Goal: Book appointment/travel/reservation

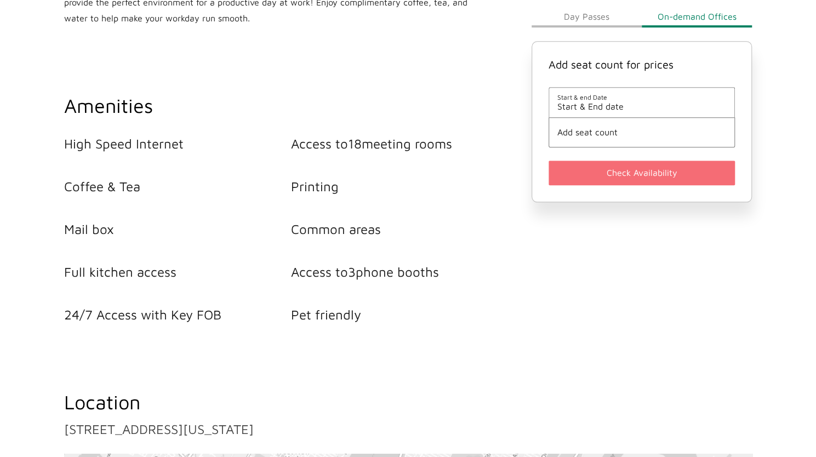
scroll to position [439, 0]
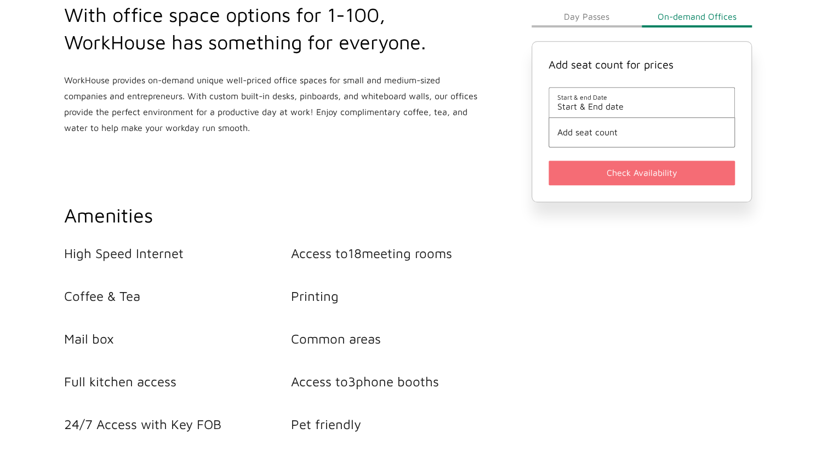
click at [632, 117] on li "Add seat count" at bounding box center [642, 132] width 187 height 30
click at [599, 108] on span "Start & End date" at bounding box center [642, 107] width 169 height 10
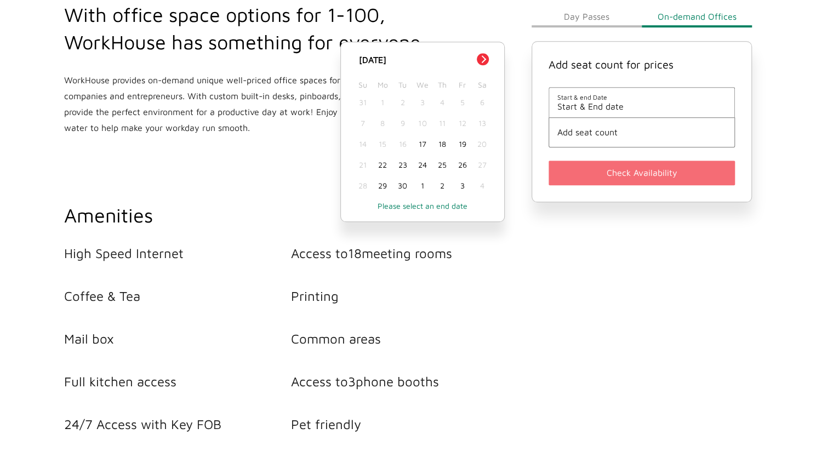
click at [487, 60] on button "Next Month" at bounding box center [483, 59] width 12 height 12
drag, startPoint x: 385, startPoint y: 187, endPoint x: 422, endPoint y: 181, distance: 37.8
click at [385, 187] on div "27" at bounding box center [383, 185] width 20 height 21
click at [458, 184] on div "31" at bounding box center [462, 185] width 20 height 21
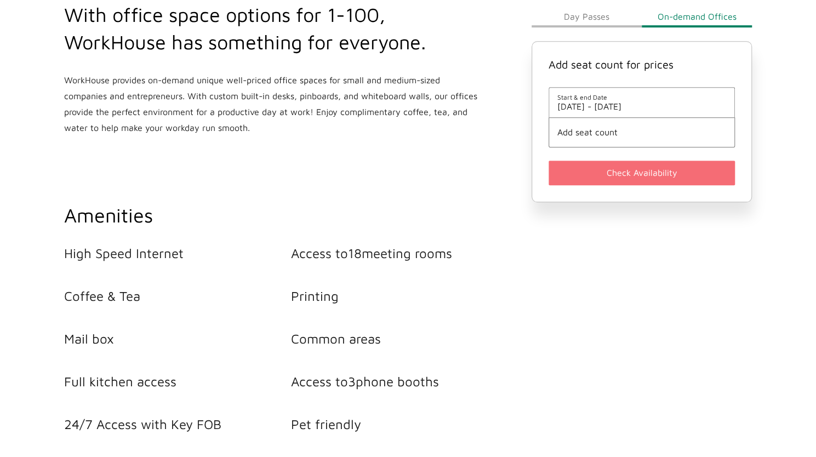
click at [672, 128] on span "Add seat count" at bounding box center [642, 133] width 169 height 10
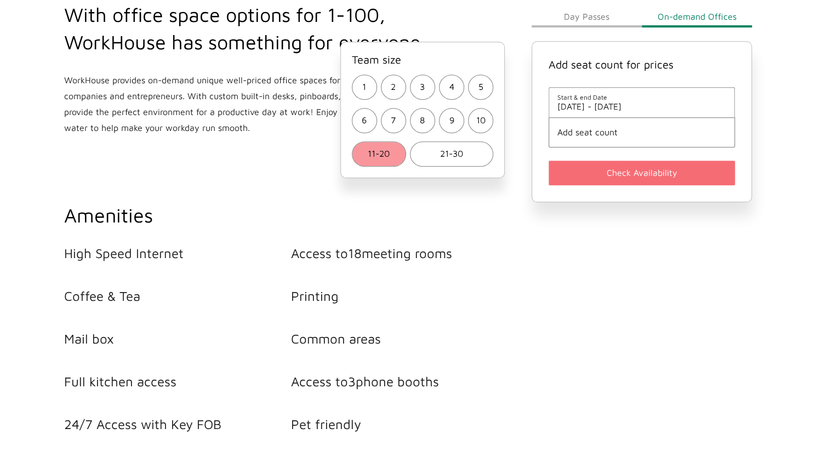
drag, startPoint x: 399, startPoint y: 156, endPoint x: 422, endPoint y: 156, distance: 23.0
click at [400, 156] on button "11-20" at bounding box center [379, 153] width 54 height 25
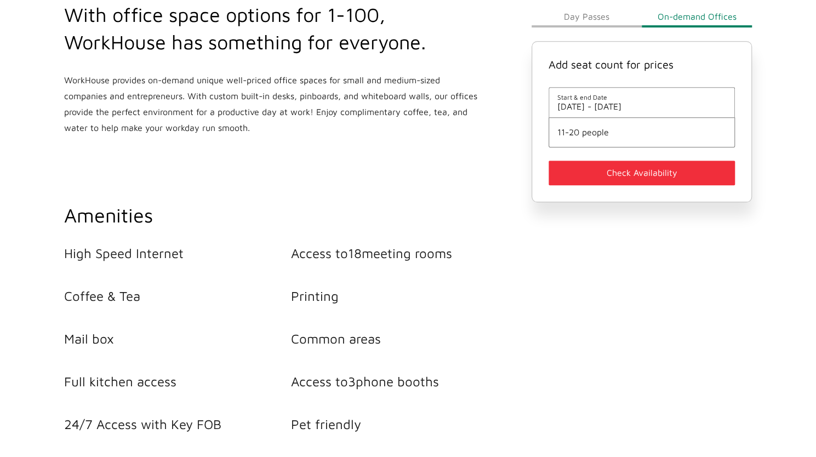
click at [650, 170] on button "Check Availability" at bounding box center [642, 173] width 187 height 25
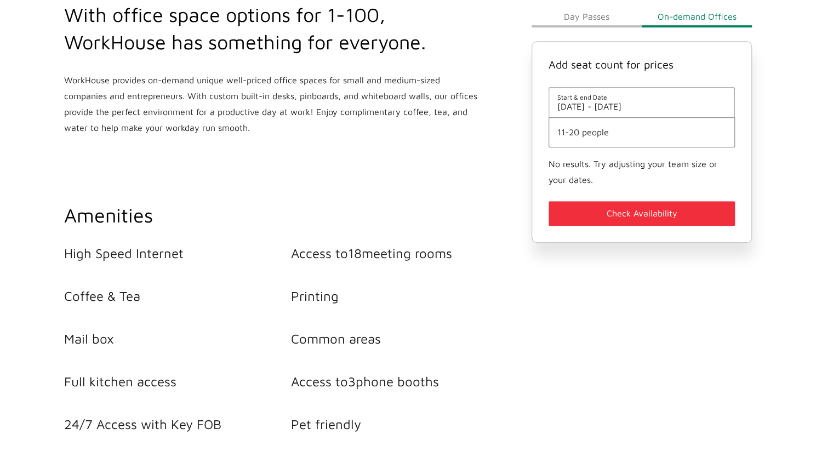
click at [608, 91] on li "Start & end Date [DATE] - [DATE]" at bounding box center [642, 102] width 187 height 30
click at [611, 100] on span "Start & end Date" at bounding box center [642, 98] width 169 height 8
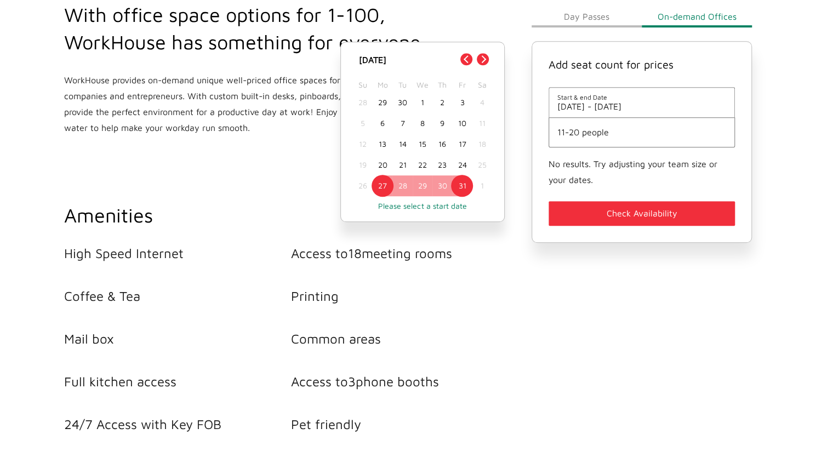
click at [383, 167] on div "20" at bounding box center [383, 165] width 20 height 21
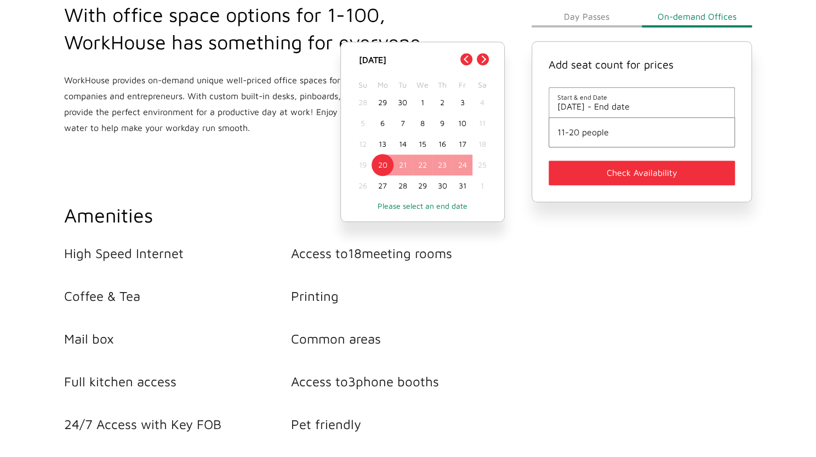
click at [459, 166] on div "24" at bounding box center [462, 165] width 20 height 21
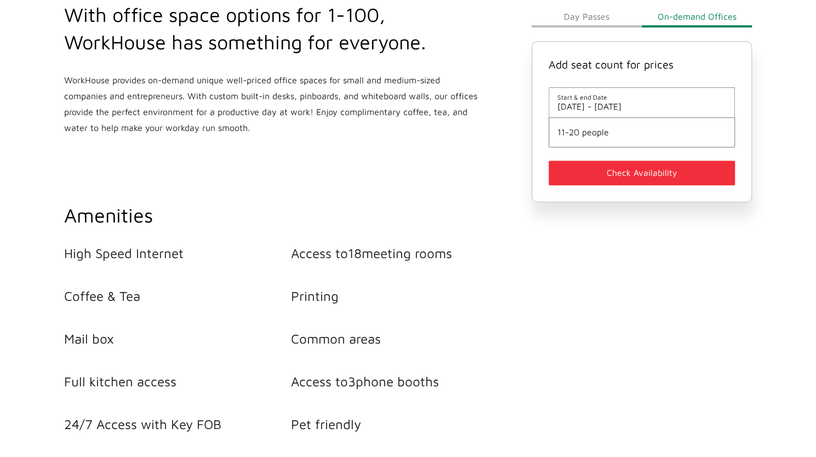
click at [596, 183] on button "Check Availability" at bounding box center [642, 173] width 187 height 25
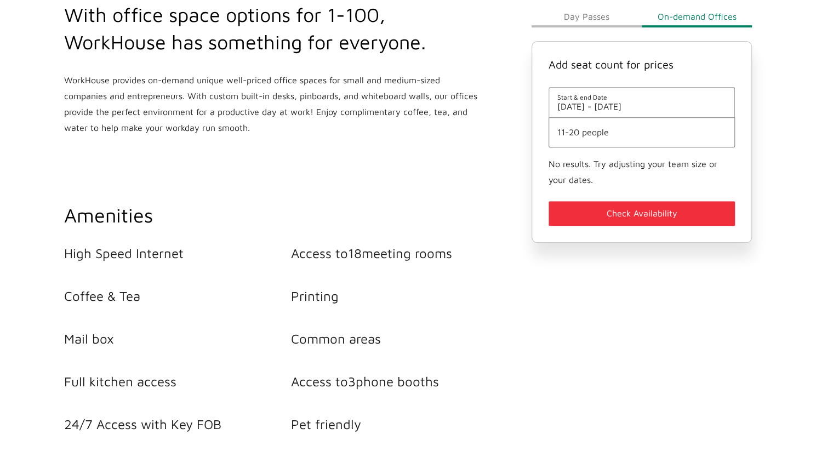
click at [606, 109] on span "[DATE] - [DATE]" at bounding box center [642, 107] width 169 height 10
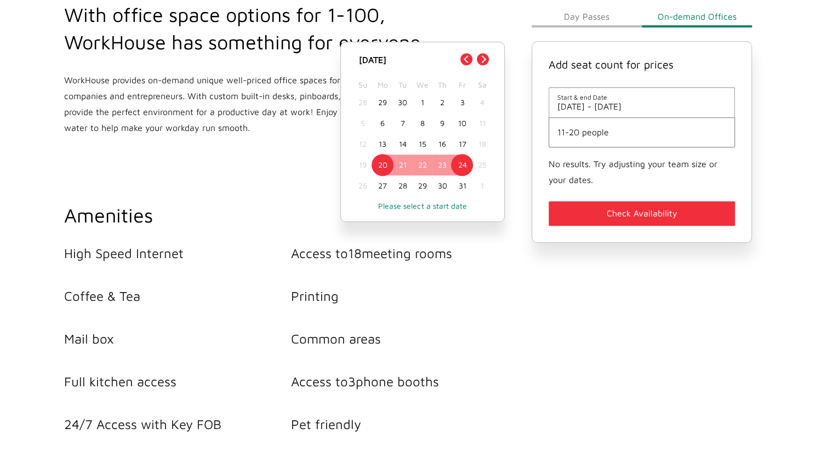
click at [616, 146] on li "11-20 people" at bounding box center [642, 132] width 187 height 30
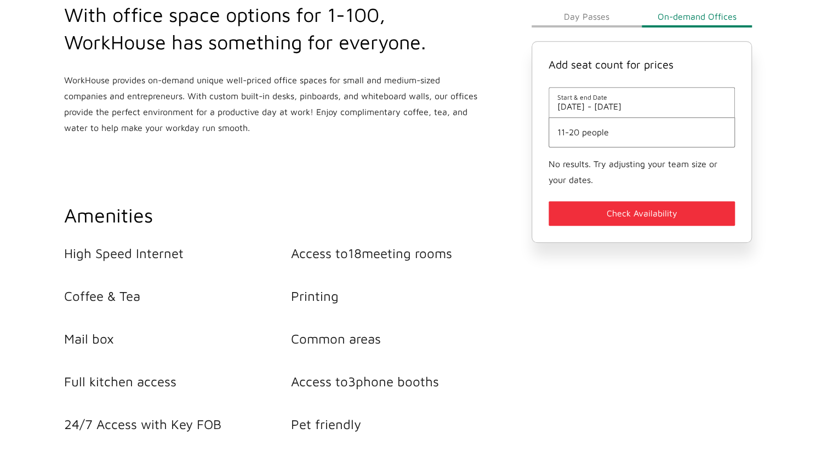
click at [611, 136] on span "11-20 people" at bounding box center [642, 133] width 169 height 10
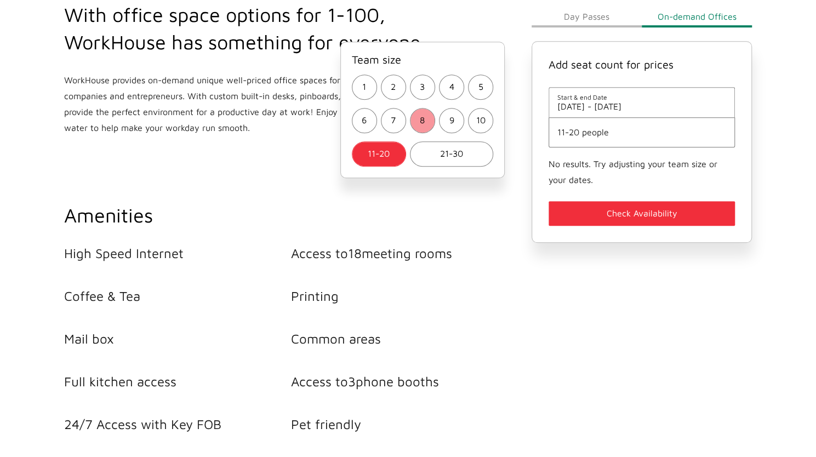
click at [422, 120] on span "8" at bounding box center [422, 121] width 5 height 16
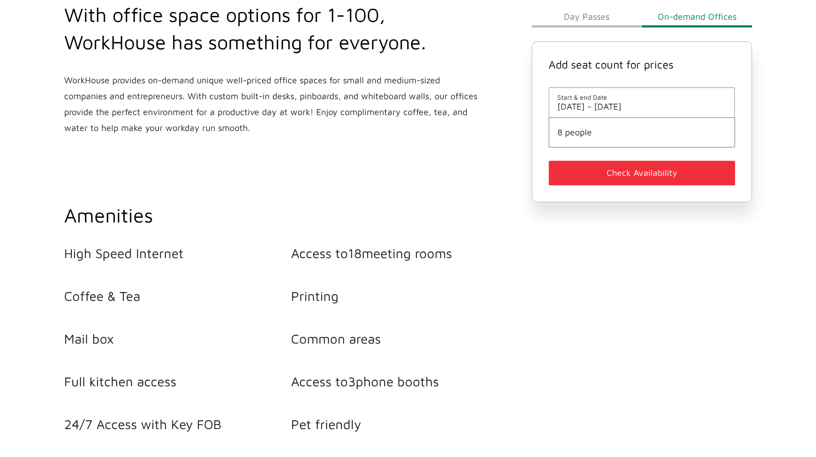
click at [679, 181] on button "Check Availability" at bounding box center [642, 173] width 187 height 25
